Goal: Task Accomplishment & Management: Manage account settings

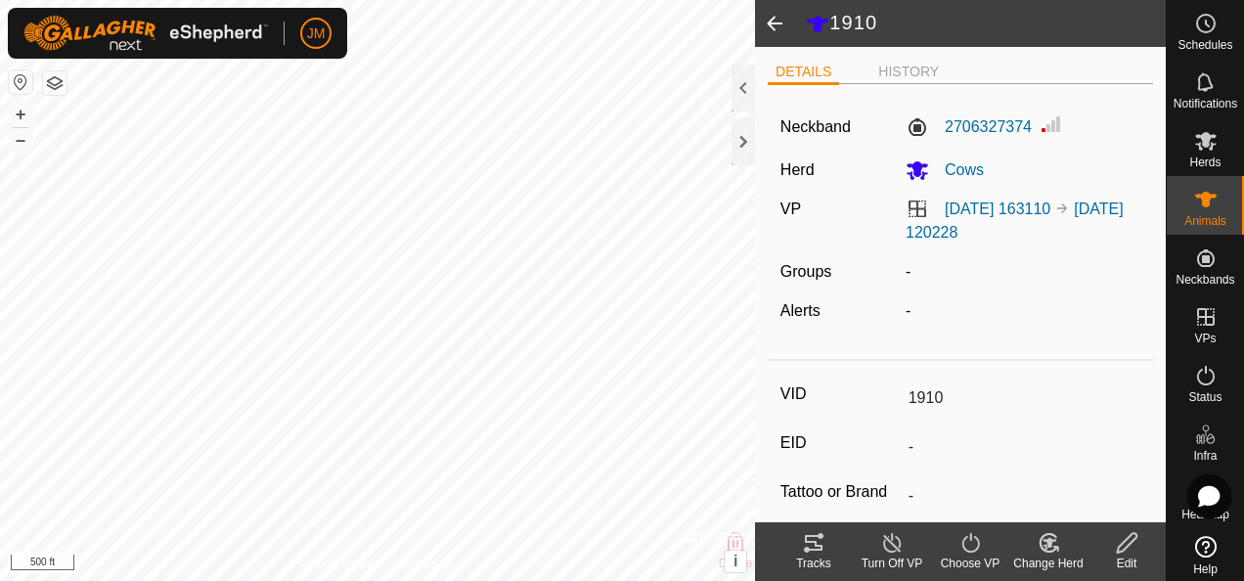
scroll to position [423, 0]
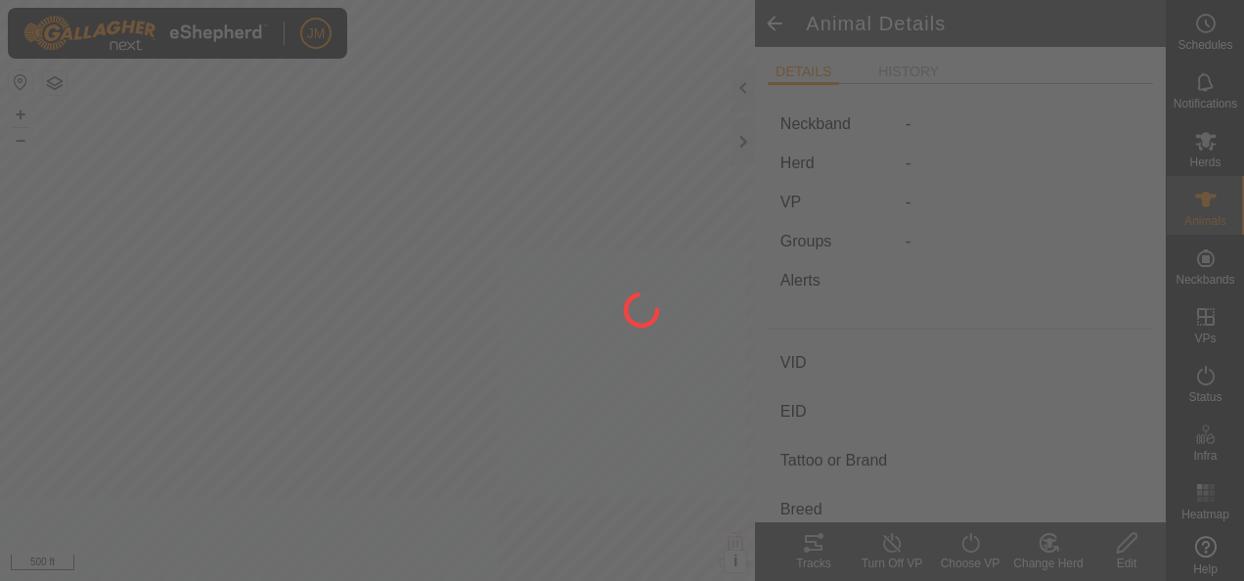
type input "1910"
type input "-"
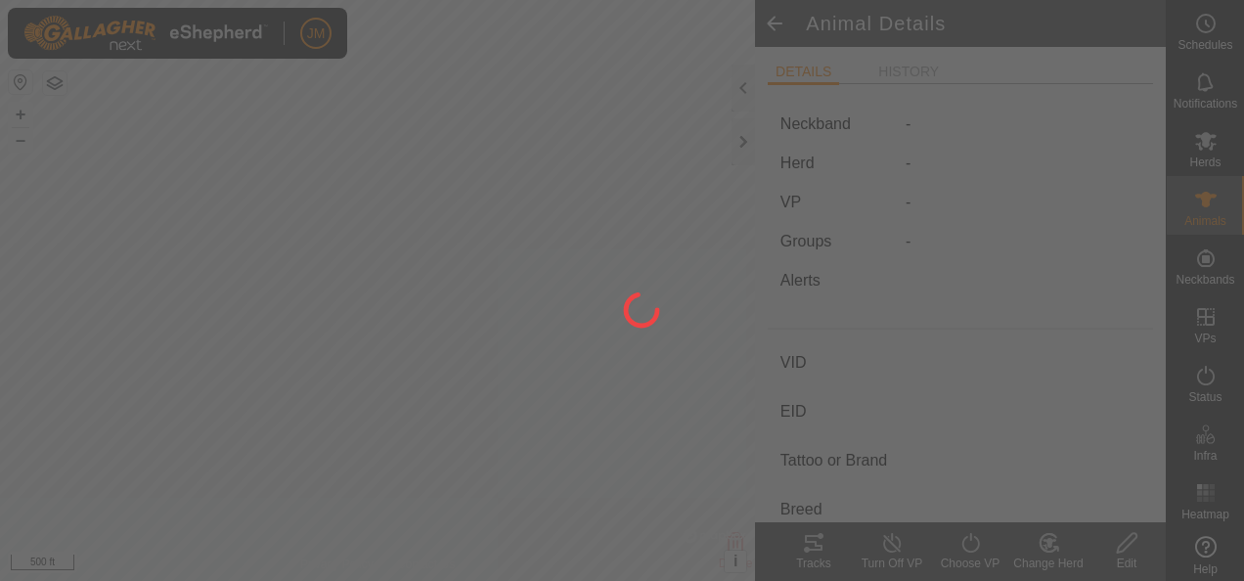
type input "0 kg"
type input "-"
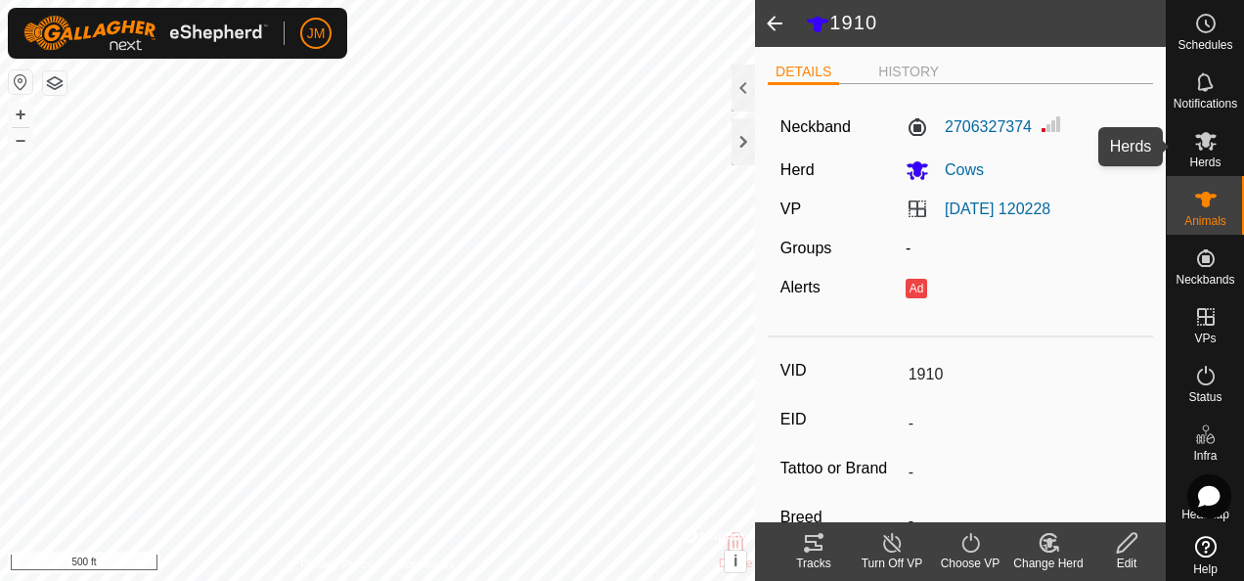
click at [1204, 143] on icon at bounding box center [1206, 141] width 22 height 19
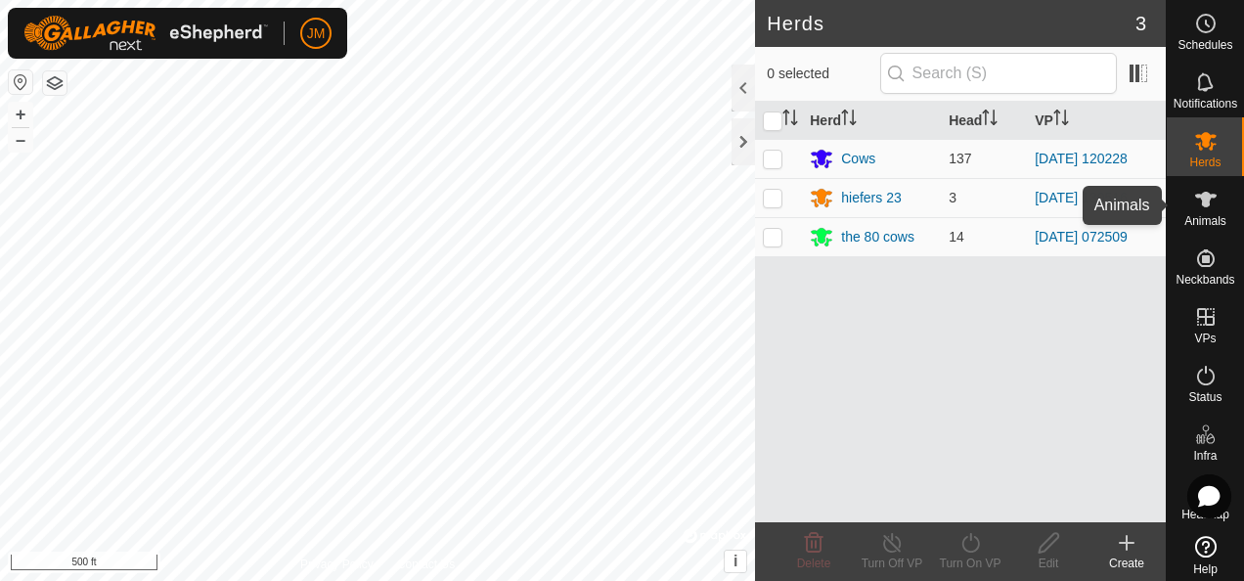
click at [1206, 178] on div "Animals" at bounding box center [1205, 205] width 77 height 59
